Goal: Task Accomplishment & Management: Manage account settings

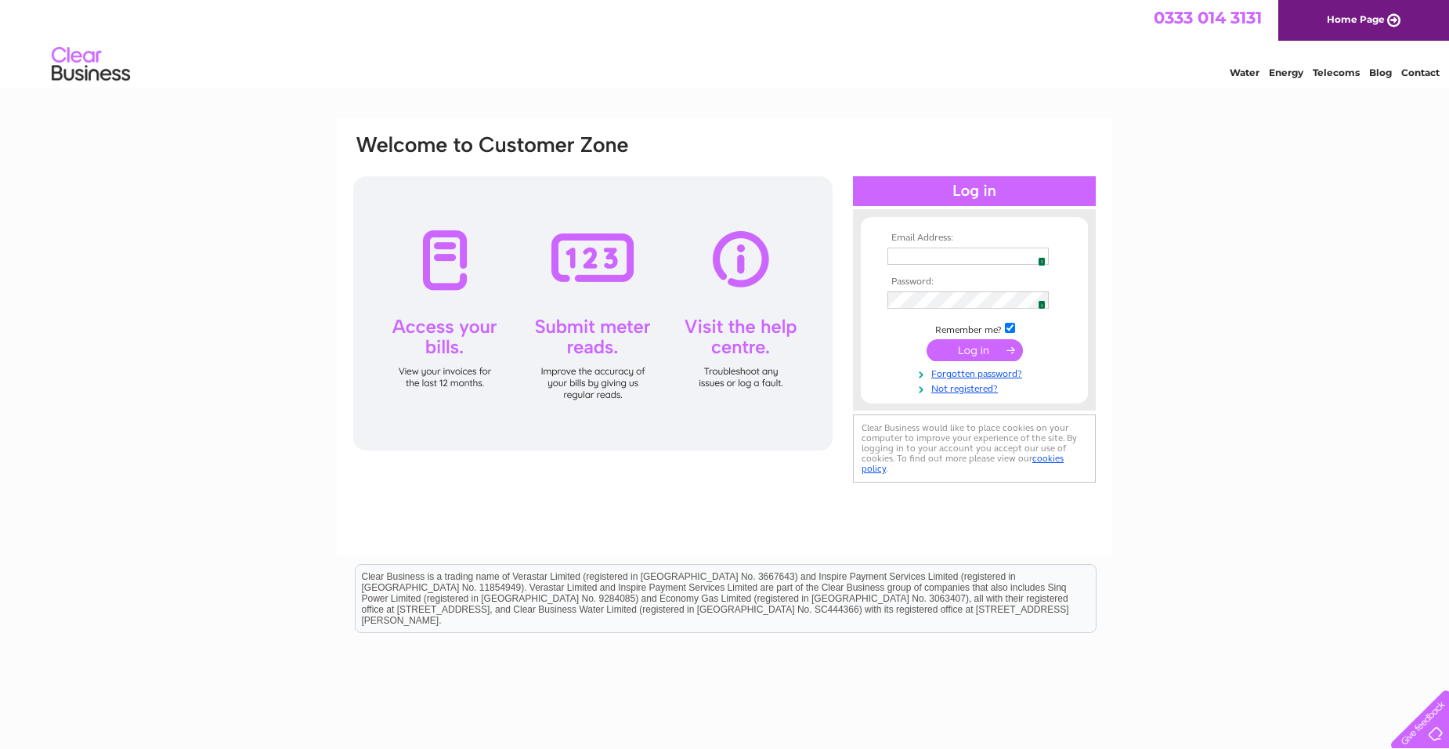
click at [1036, 253] on img at bounding box center [1037, 256] width 13 height 13
type input "a9joineryltd@btinternet.com"
click at [983, 350] on input "submit" at bounding box center [975, 350] width 96 height 22
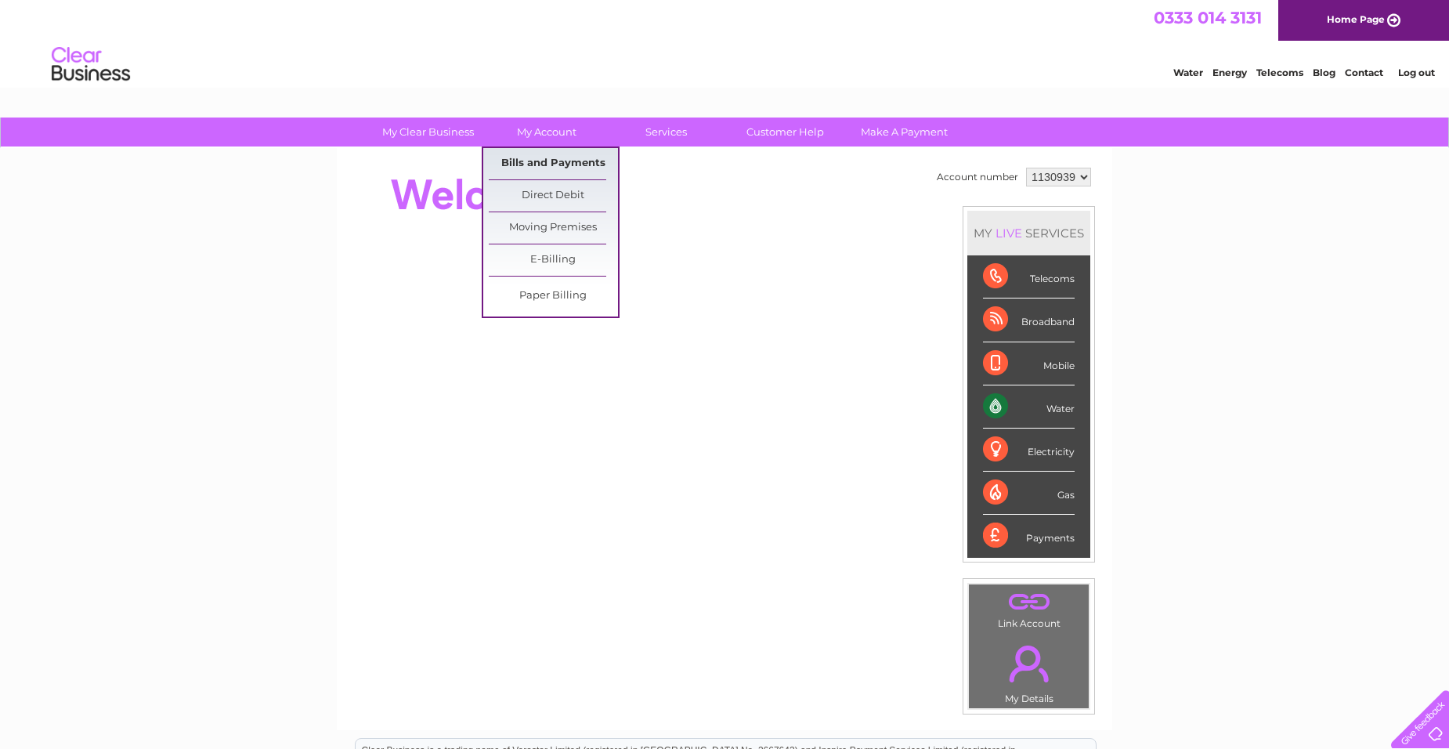
click at [525, 161] on link "Bills and Payments" at bounding box center [553, 163] width 129 height 31
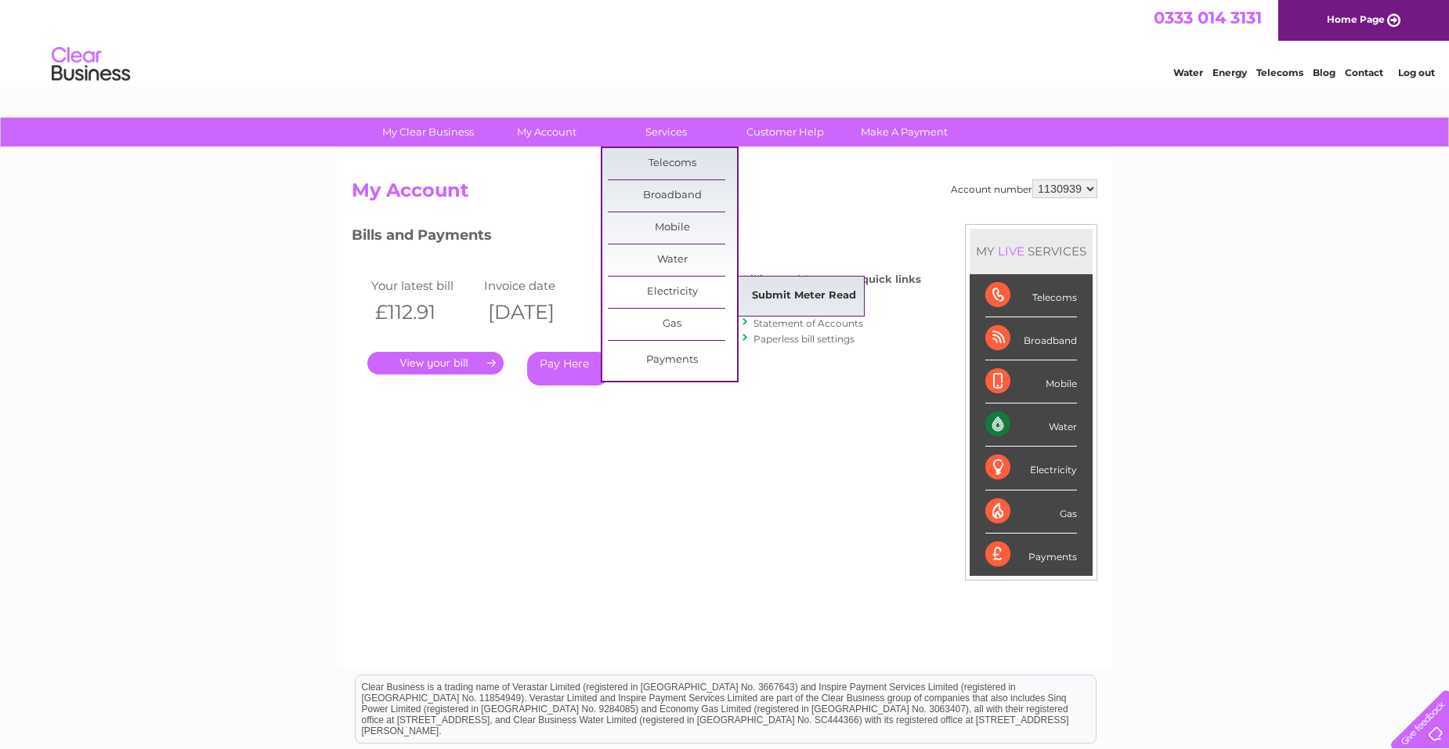
click at [792, 294] on link "Submit Meter Read" at bounding box center [804, 295] width 129 height 31
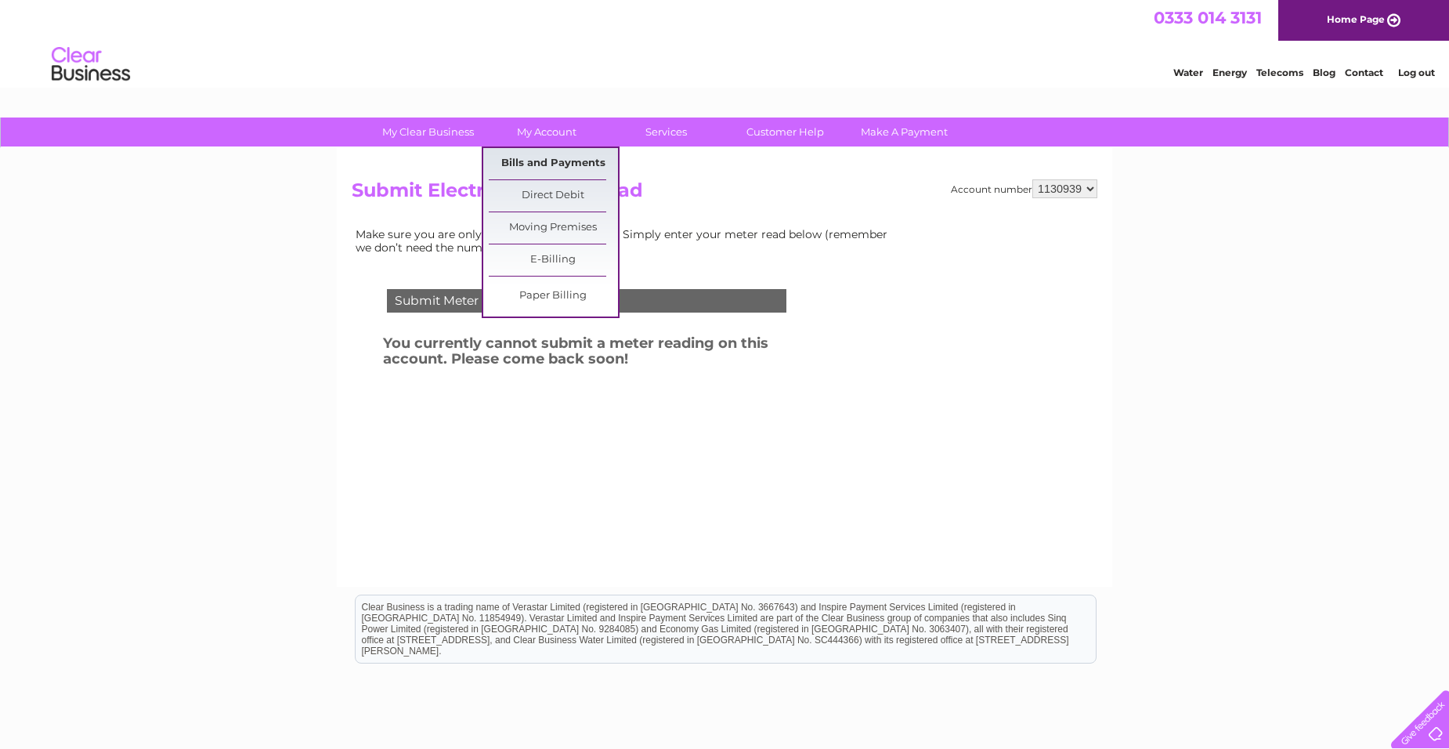
click at [542, 164] on link "Bills and Payments" at bounding box center [553, 163] width 129 height 31
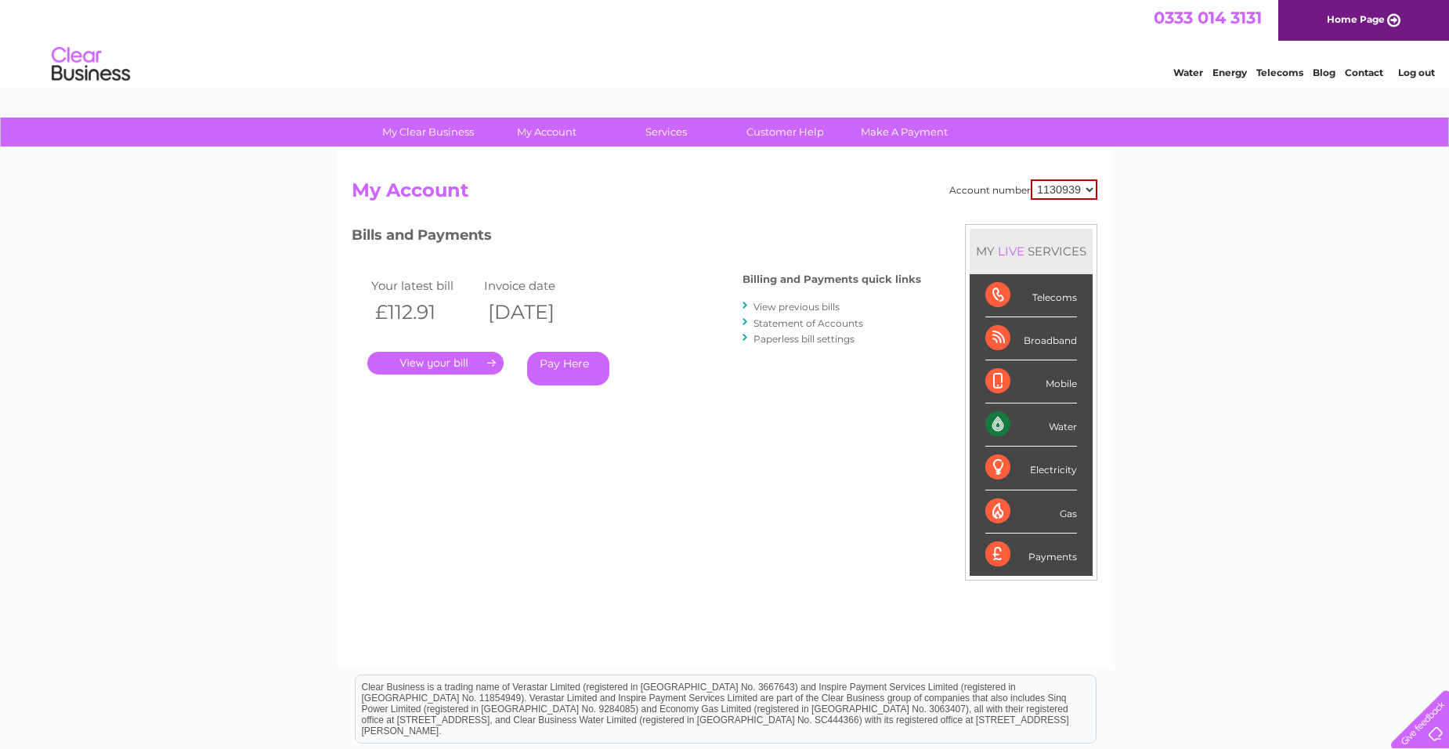
click at [797, 318] on link "Statement of Accounts" at bounding box center [809, 323] width 110 height 12
